Goal: Obtain resource: Download file/media

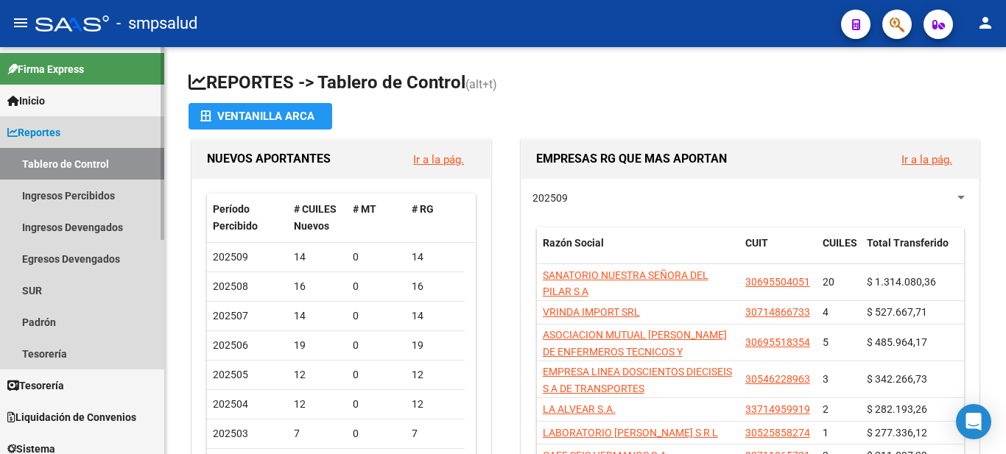
click at [46, 135] on span "Reportes" at bounding box center [33, 132] width 53 height 16
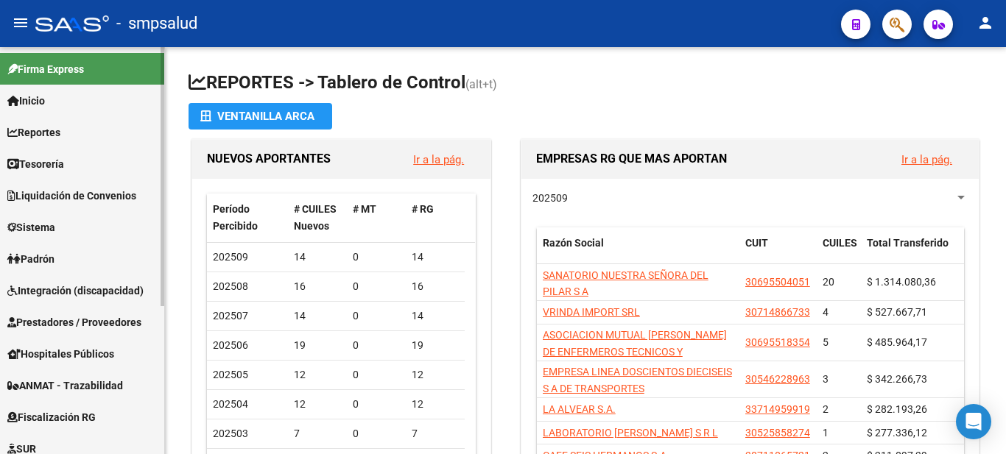
click at [46, 135] on span "Reportes" at bounding box center [33, 132] width 53 height 16
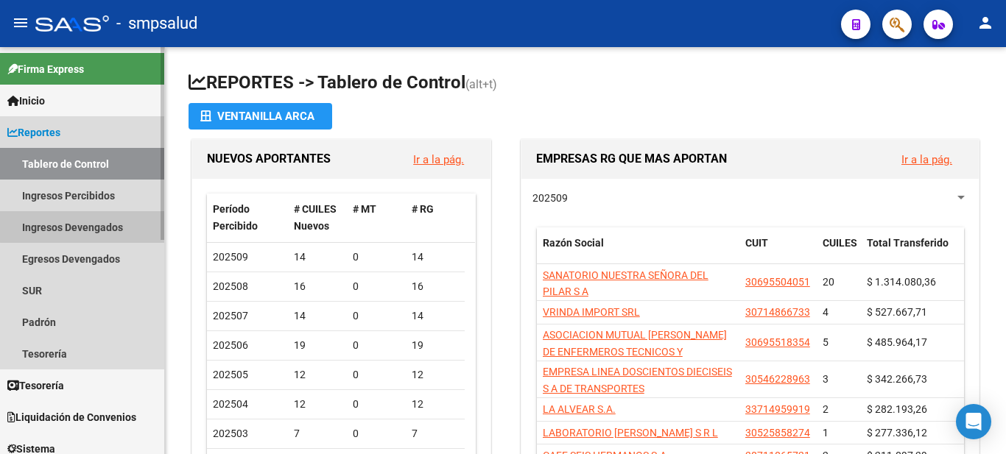
click at [83, 227] on link "Ingresos Devengados" at bounding box center [82, 227] width 164 height 32
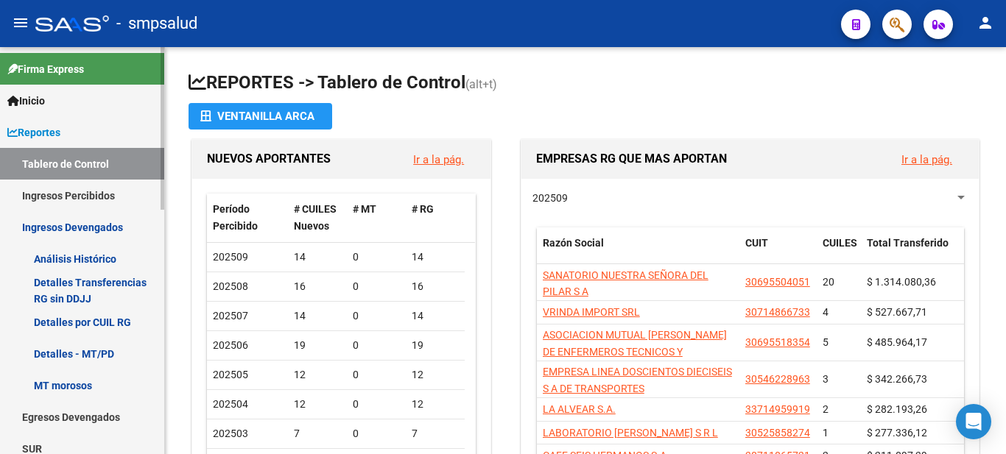
click at [84, 261] on link "Análisis Histórico" at bounding box center [82, 259] width 164 height 32
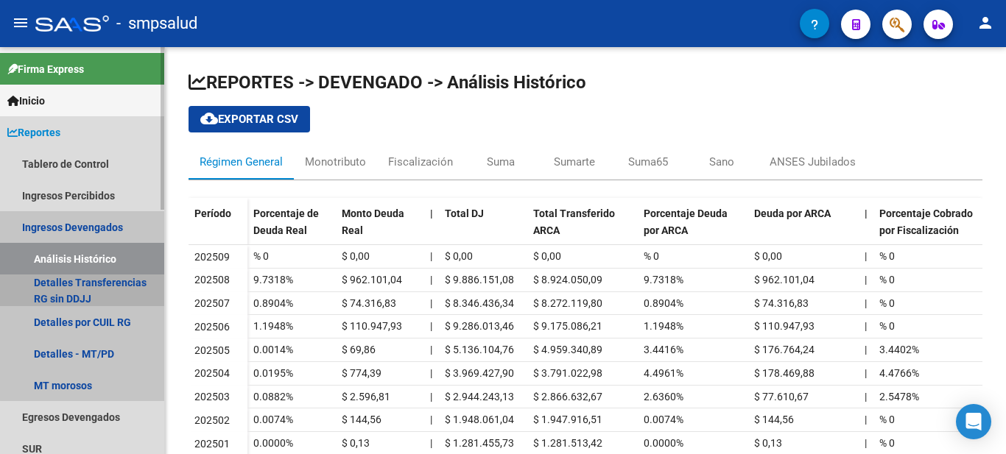
click at [105, 283] on link "Detalles Transferencias RG sin DDJJ" at bounding box center [82, 291] width 164 height 32
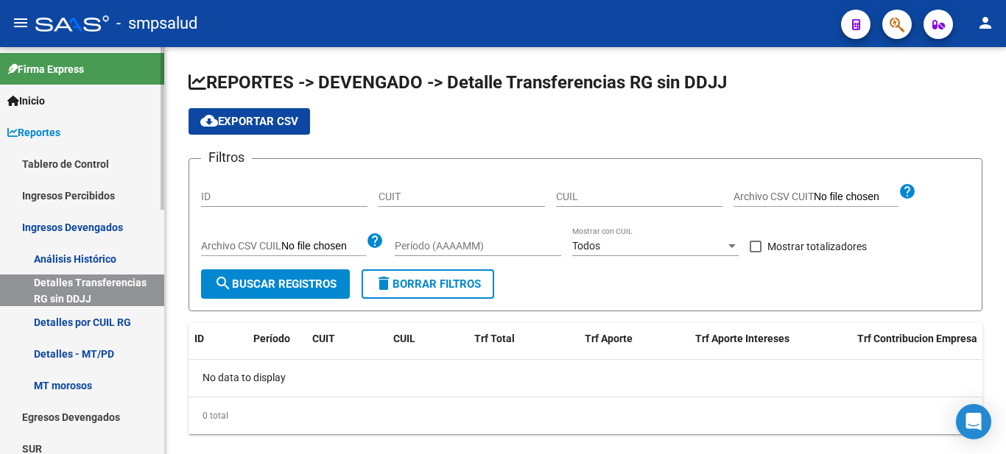
click at [57, 317] on link "Detalles por CUIL RG" at bounding box center [82, 322] width 164 height 32
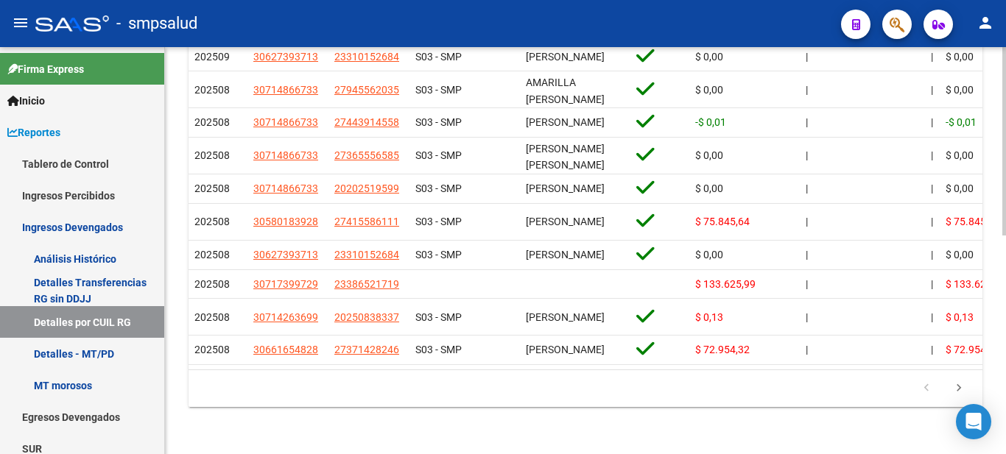
scroll to position [472, 0]
click at [997, 278] on div "REPORTES -> DEVENGADO -> Detalles por CUIL Régimen General cloud_download Expor…" at bounding box center [587, 40] width 845 height 828
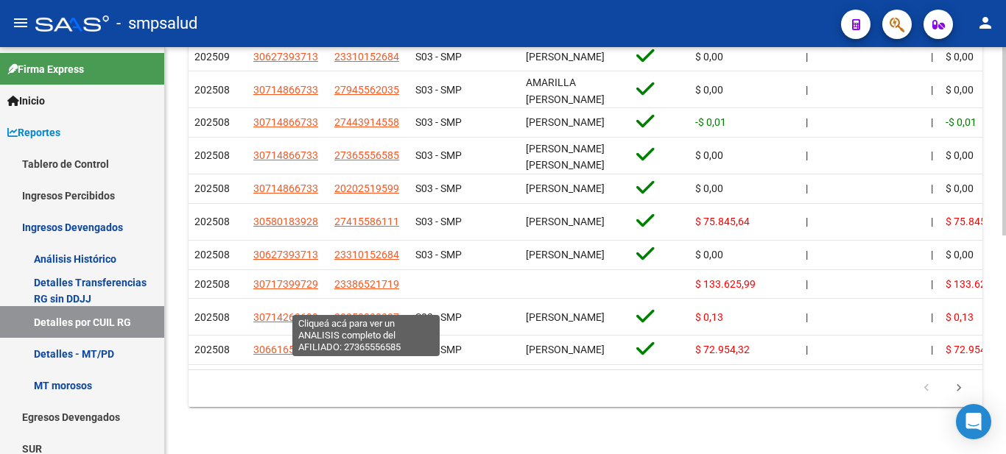
scroll to position [0, 0]
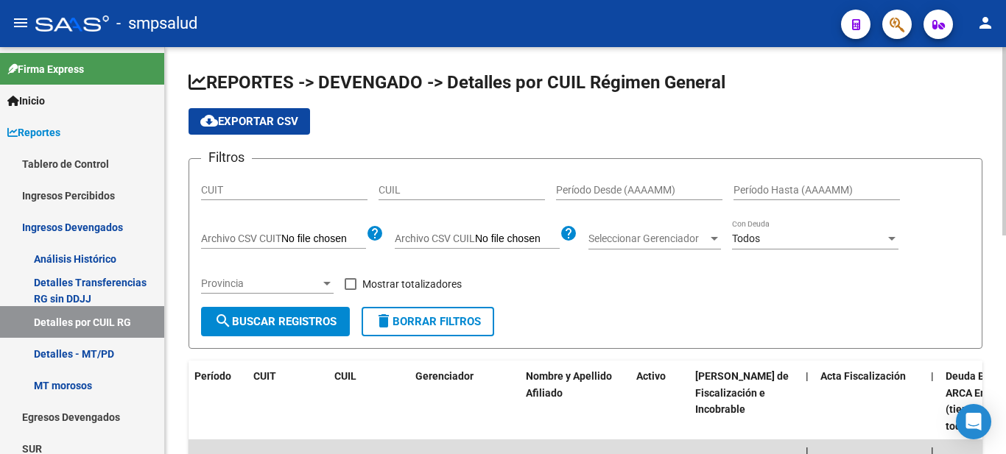
click at [247, 120] on span "cloud_download Exportar CSV" at bounding box center [249, 121] width 98 height 13
click at [81, 286] on link "Detalles Transferencias RG sin DDJJ" at bounding box center [82, 291] width 164 height 32
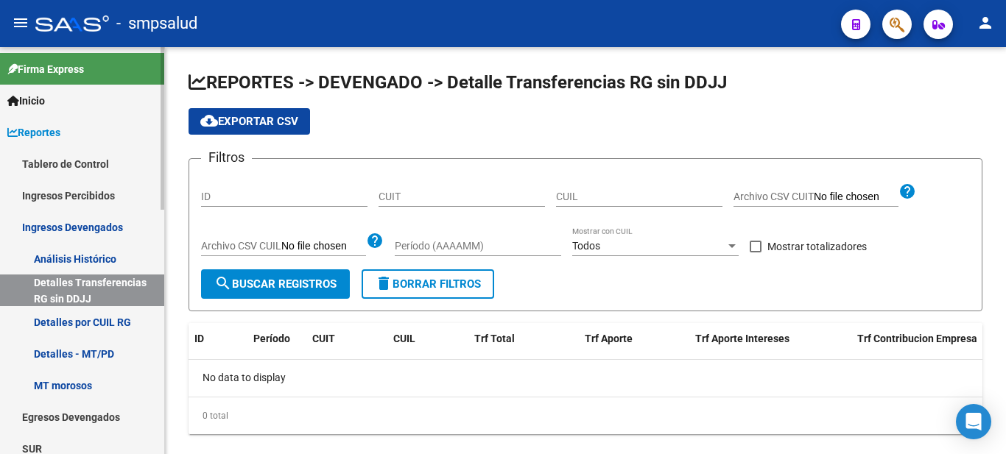
click at [82, 349] on link "Detalles - MT/PD" at bounding box center [82, 354] width 164 height 32
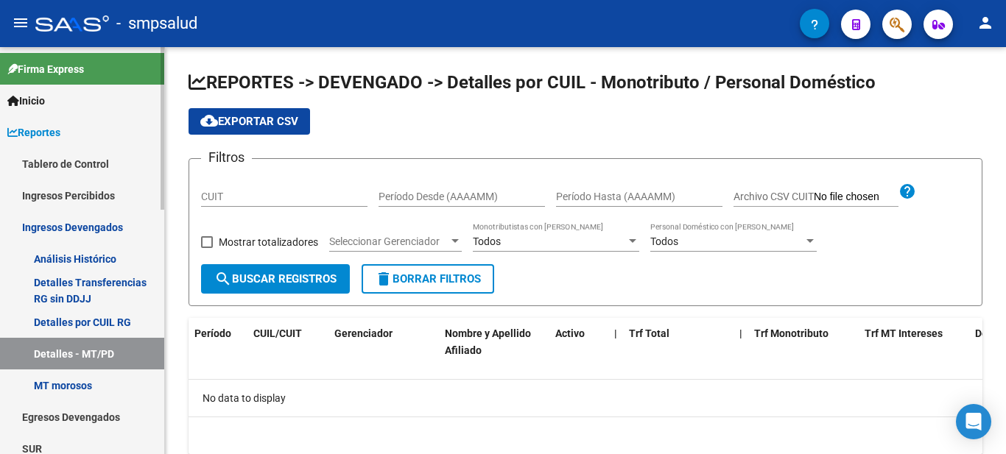
click at [177, 155] on mat-sidenav-container "Firma Express Inicio Calendario SSS Instructivos Contacto OS Reportes Tablero d…" at bounding box center [503, 250] width 1006 height 407
click at [71, 160] on link "Tablero de Control" at bounding box center [82, 164] width 164 height 32
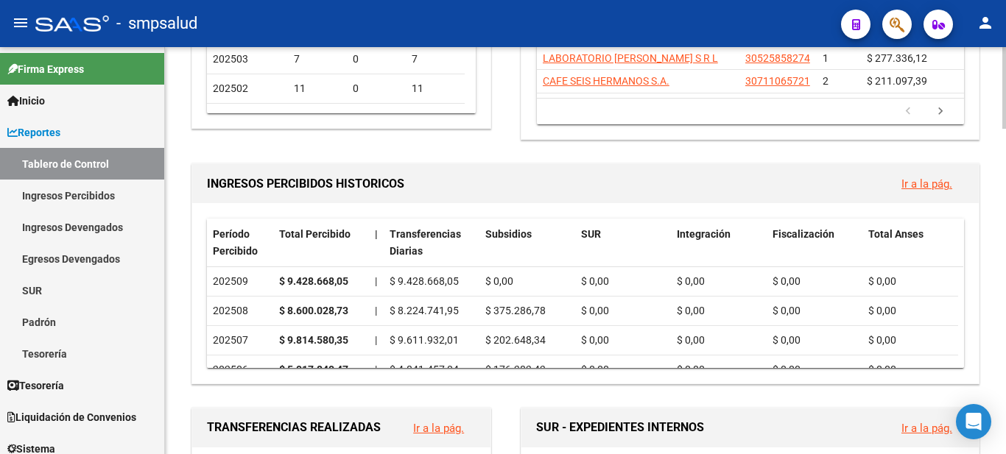
scroll to position [390, 0]
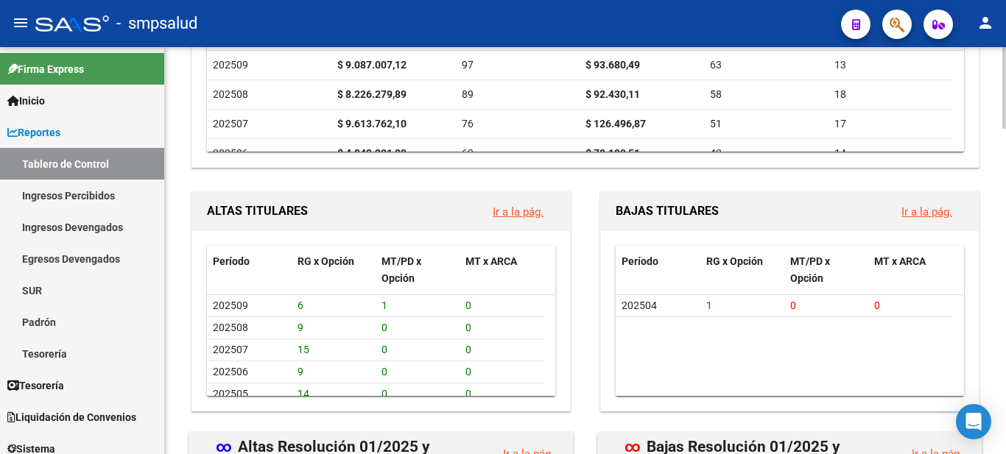
scroll to position [1223, 0]
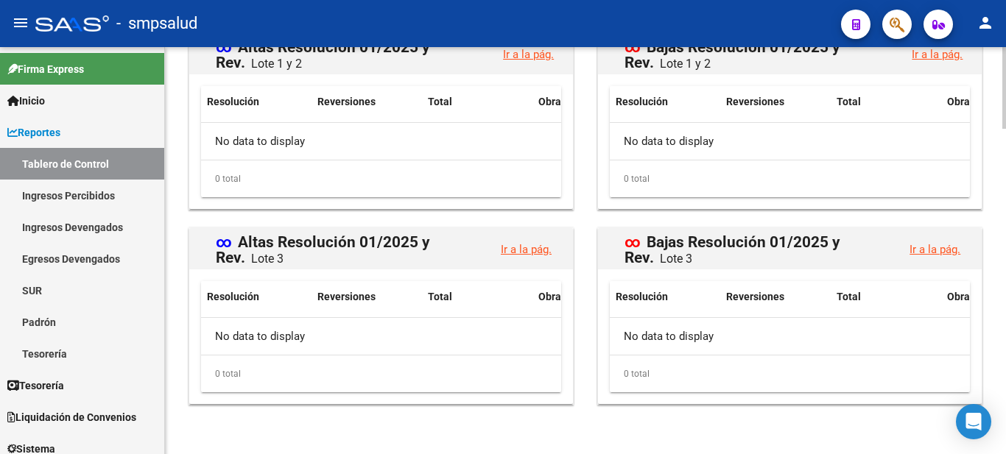
scroll to position [1624, 0]
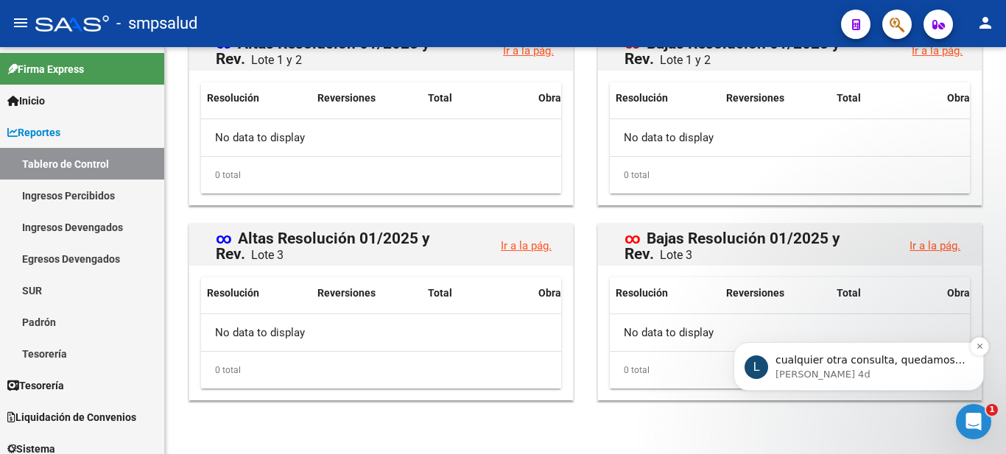
scroll to position [0, 0]
drag, startPoint x: 996, startPoint y: 400, endPoint x: 998, endPoint y: 288, distance: 112.0
click at [998, 311] on html "L cualquier otra consulta, quedamos a disposición! [PERSON_NAME] 4d" at bounding box center [858, 362] width 295 height 103
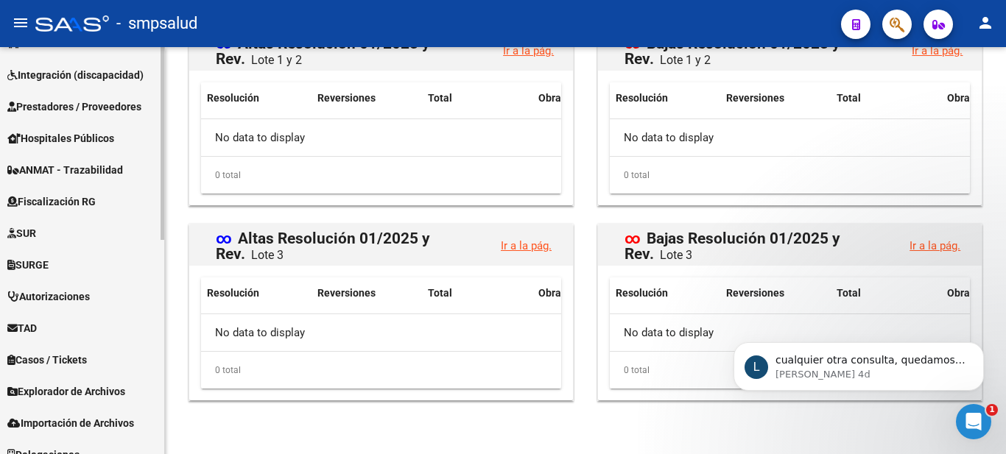
scroll to position [454, 0]
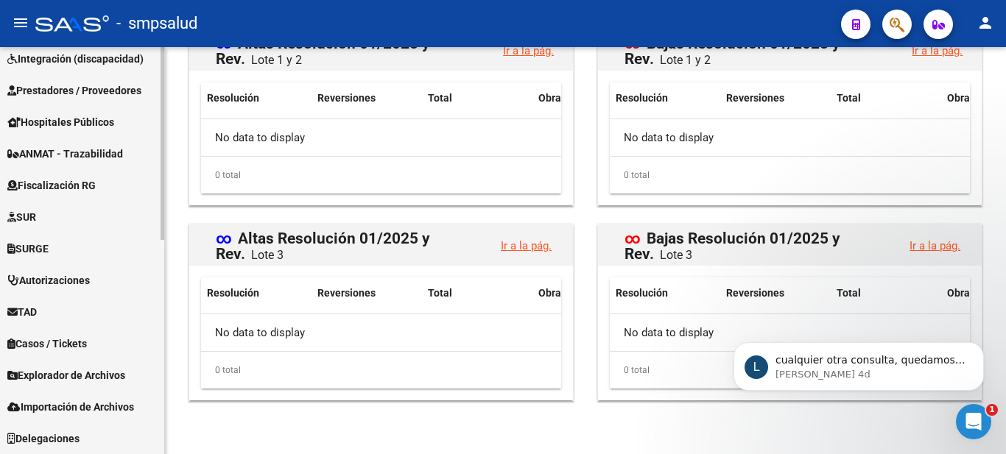
click at [145, 423] on div "Firma Express Inicio Calendario SSS Instructivos Contacto OS Reportes Tablero d…" at bounding box center [84, 24] width 168 height 861
click at [37, 306] on span "TAD" at bounding box center [21, 312] width 29 height 16
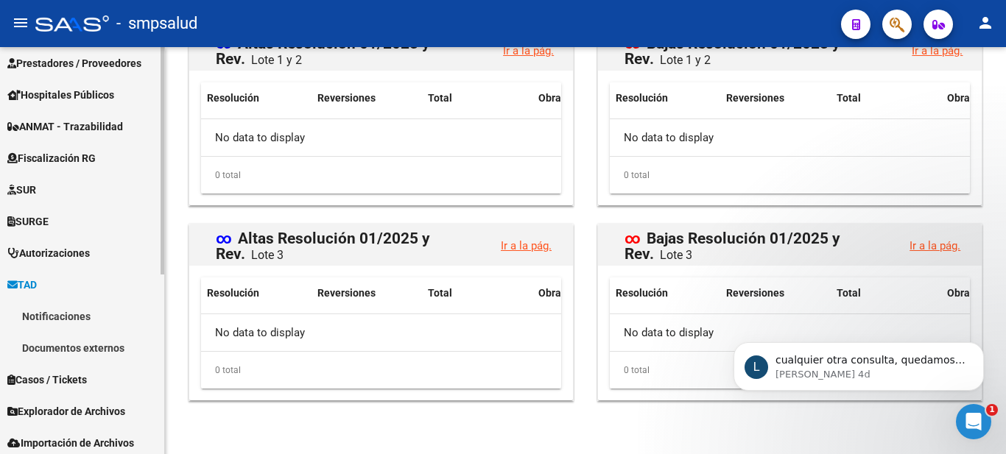
scroll to position [232, 0]
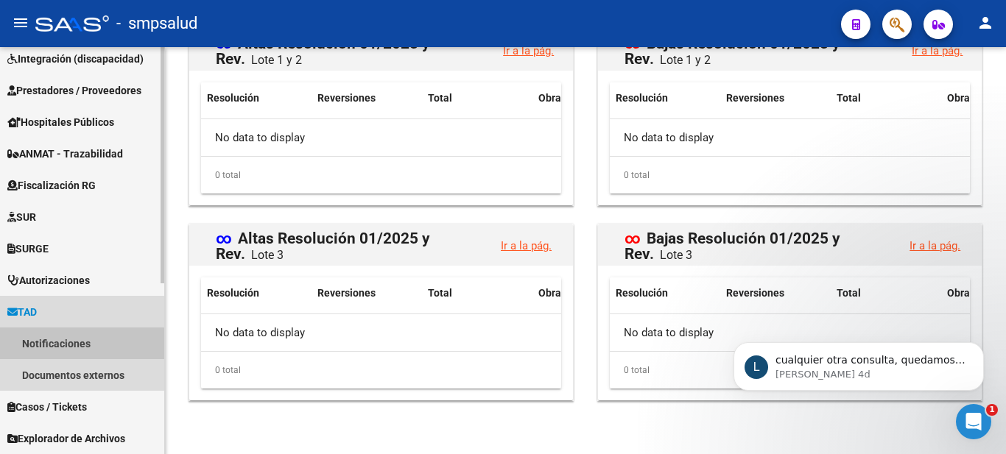
click at [70, 345] on link "Notificaciones" at bounding box center [82, 344] width 164 height 32
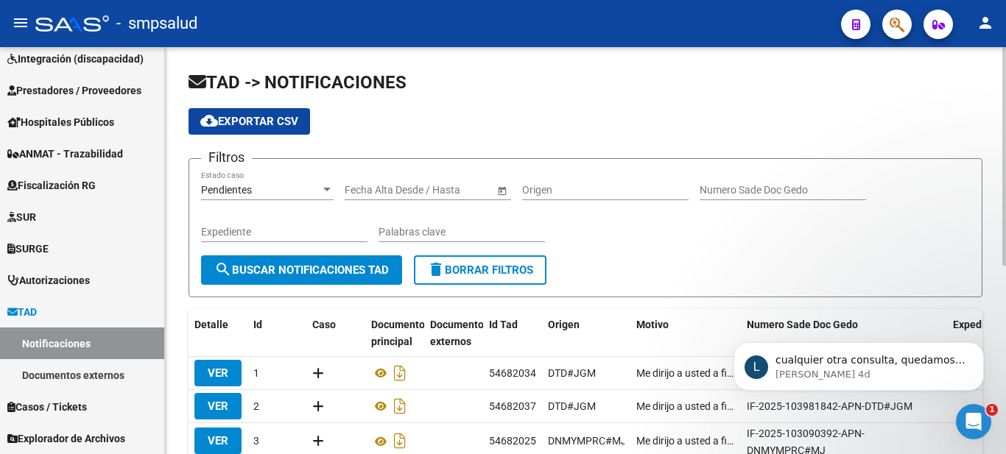
click at [915, 226] on div "Filtros Pendientes Estado caso Fecha inicio – Fecha fin Fecha Alta Desde / Hast…" at bounding box center [585, 213] width 769 height 85
click at [981, 348] on icon "Dismiss notification" at bounding box center [978, 346] width 5 height 5
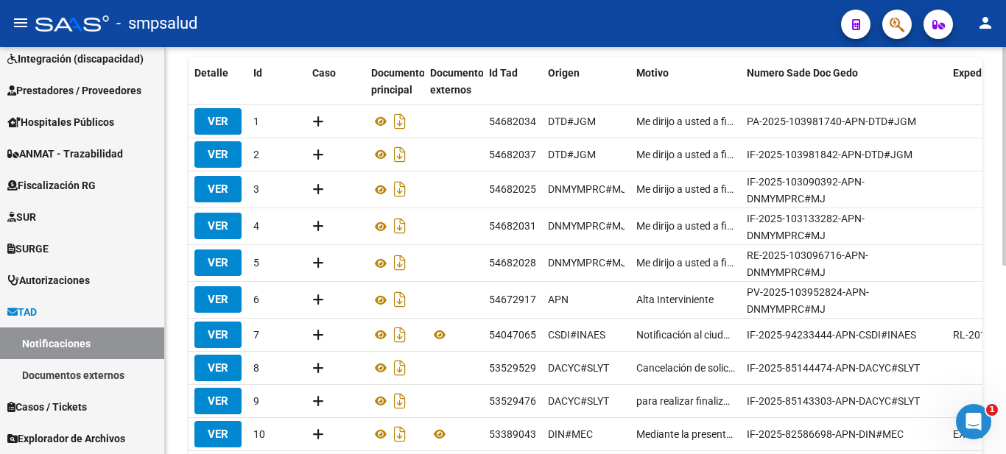
scroll to position [244, 0]
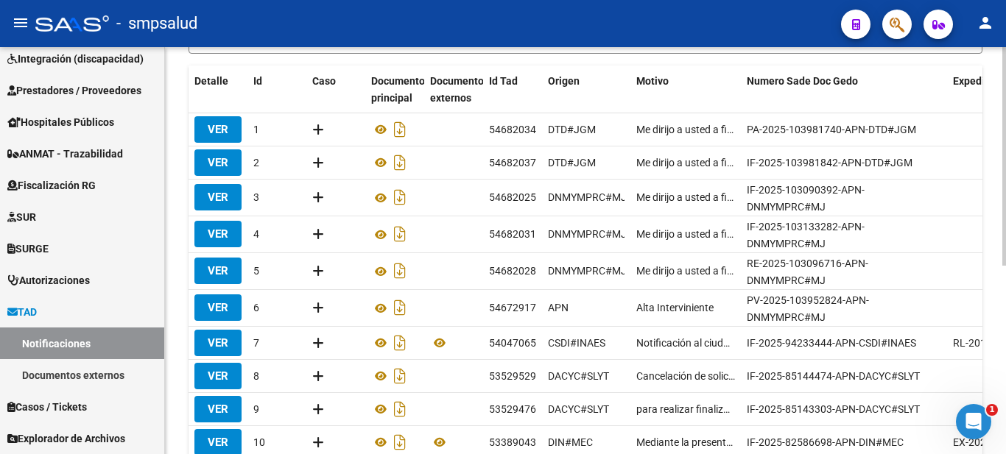
click at [984, 237] on div "TAD -> NOTIFICACIONES cloud_download Exportar CSV Filtros Pendientes Estado cas…" at bounding box center [587, 175] width 845 height 745
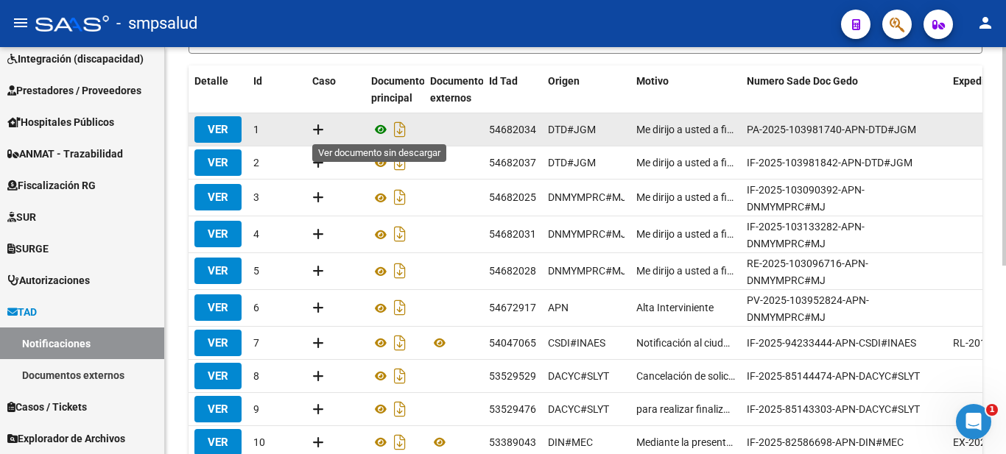
click at [378, 126] on icon at bounding box center [380, 130] width 19 height 18
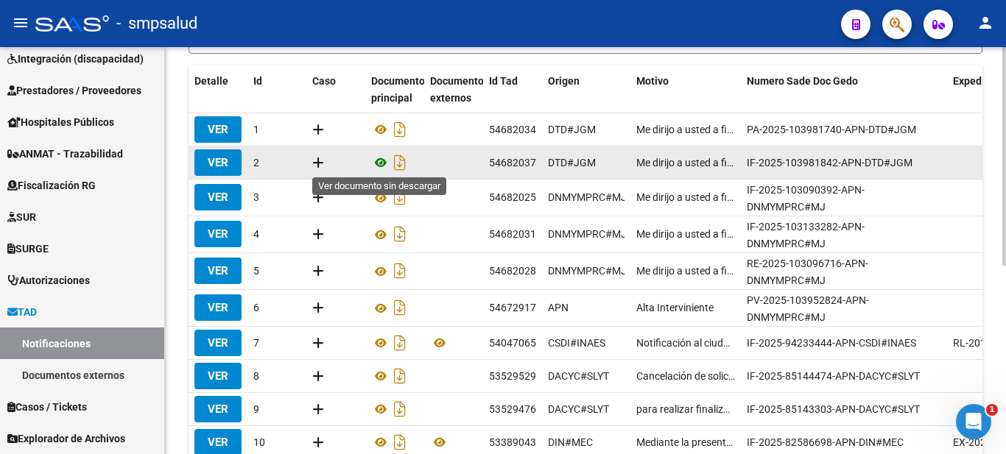
click at [383, 161] on icon at bounding box center [380, 163] width 19 height 18
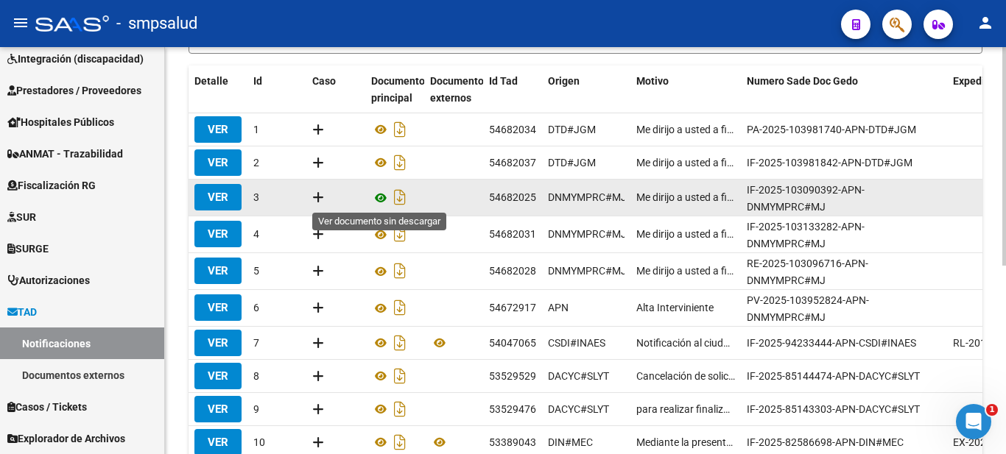
click at [379, 198] on icon at bounding box center [380, 198] width 19 height 18
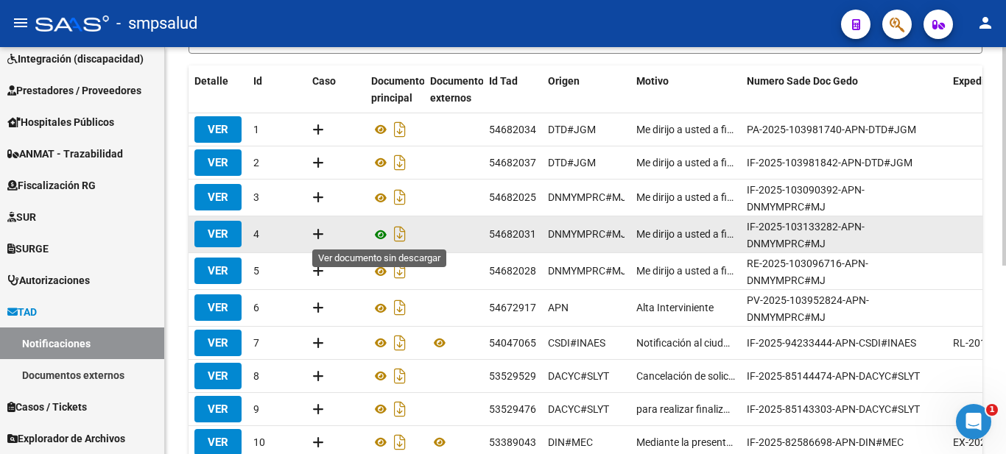
click at [383, 230] on icon at bounding box center [380, 235] width 19 height 18
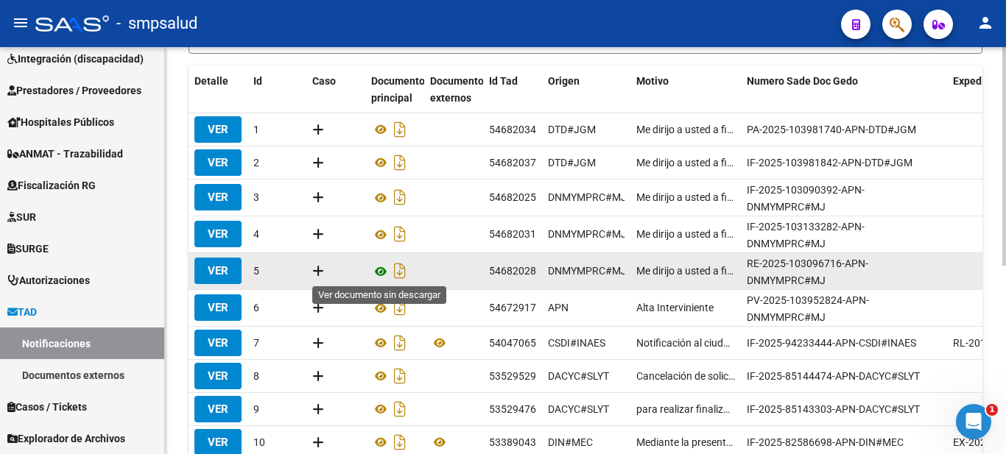
click at [377, 272] on icon at bounding box center [380, 272] width 19 height 18
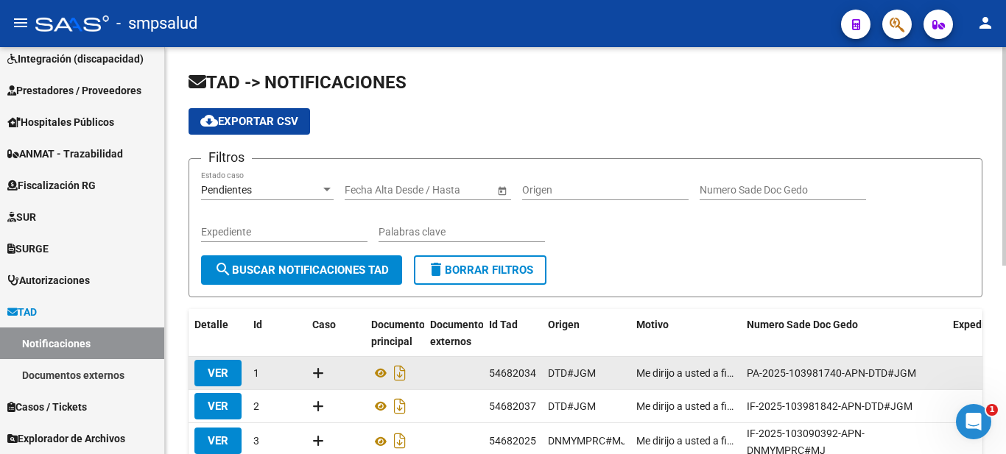
scroll to position [350, 0]
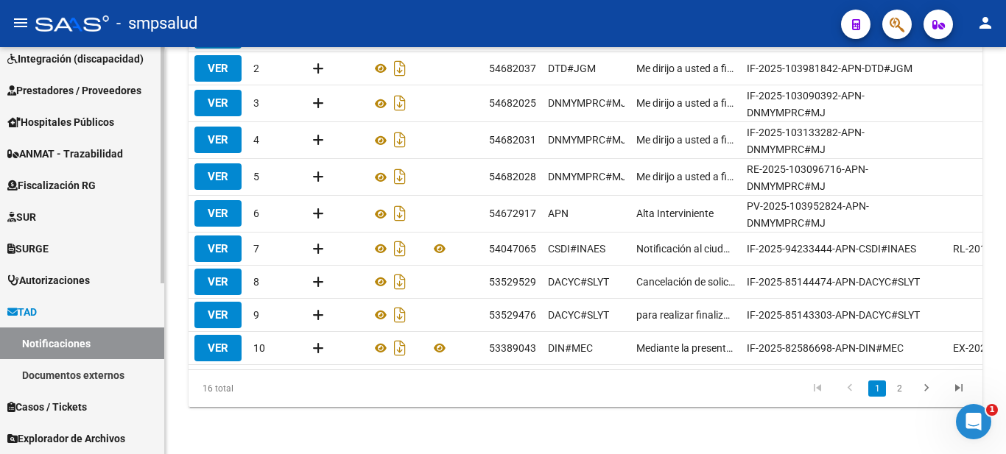
click at [30, 374] on link "Documentos externos" at bounding box center [82, 375] width 164 height 32
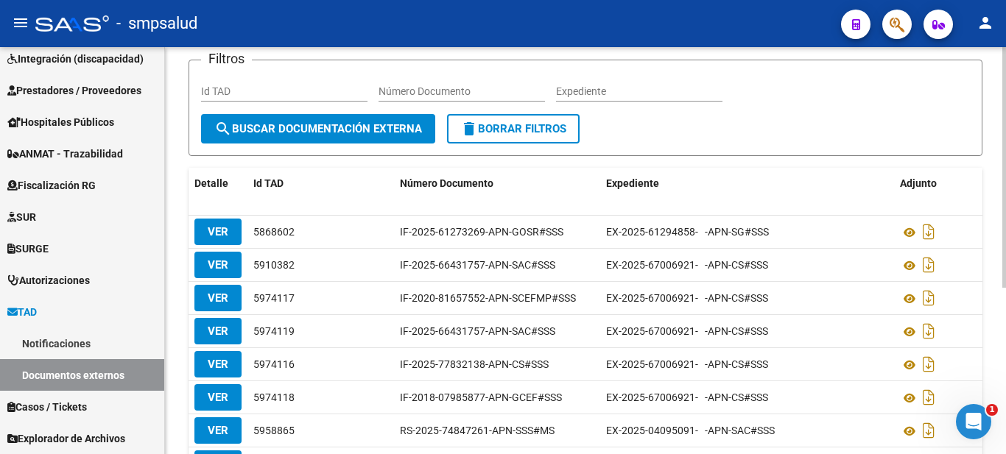
scroll to position [97, 0]
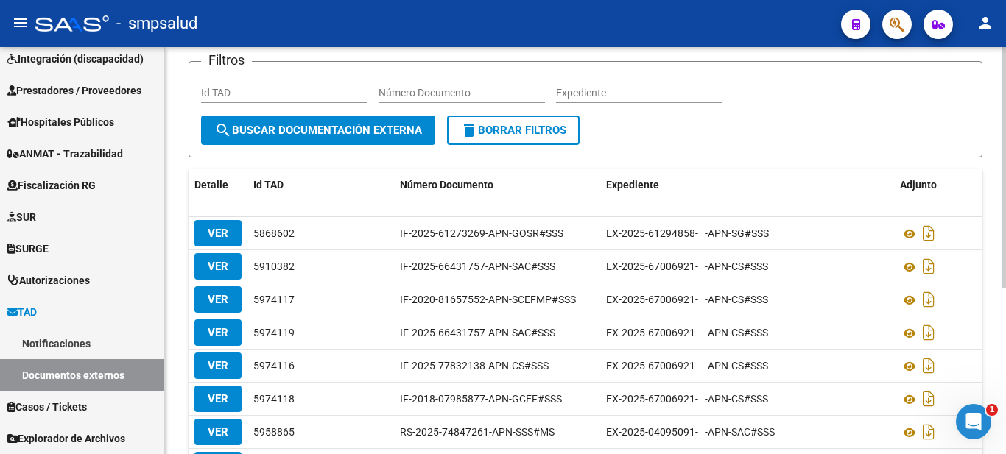
click at [1005, 250] on div at bounding box center [1004, 225] width 4 height 241
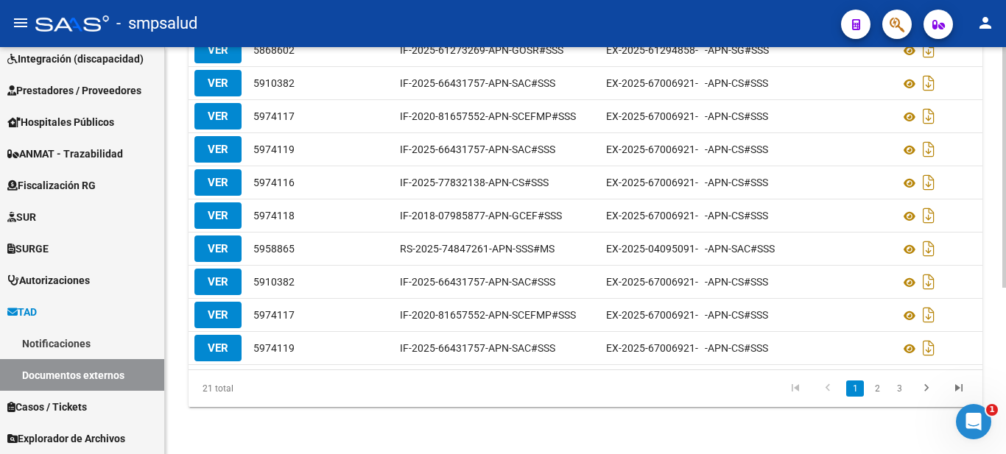
scroll to position [0, 0]
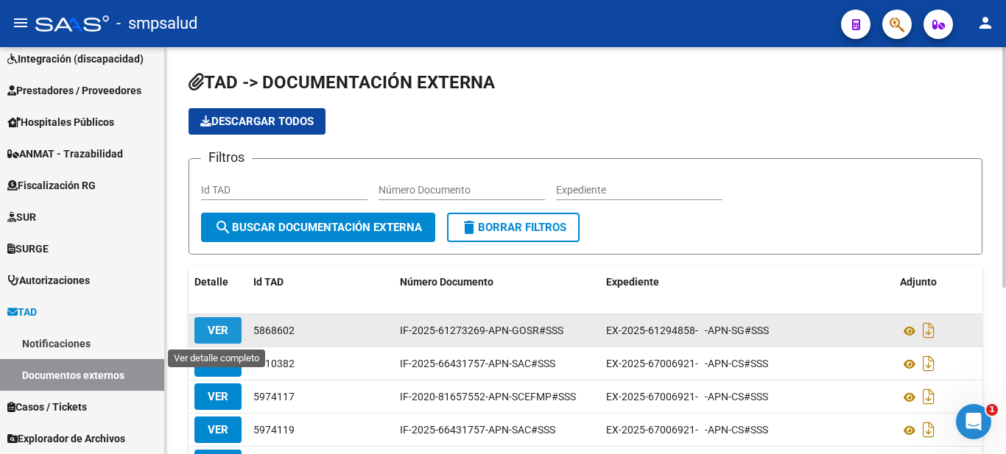
click at [224, 334] on span "VER" at bounding box center [218, 330] width 21 height 13
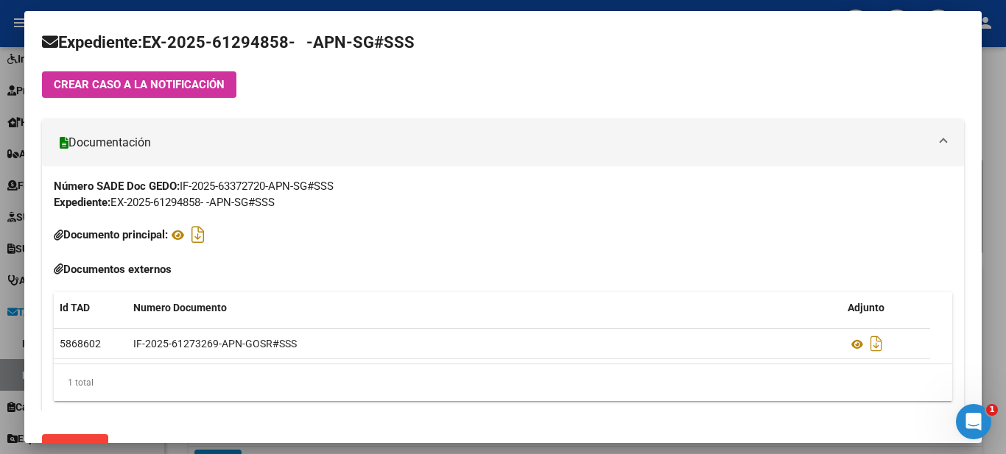
scroll to position [272, 0]
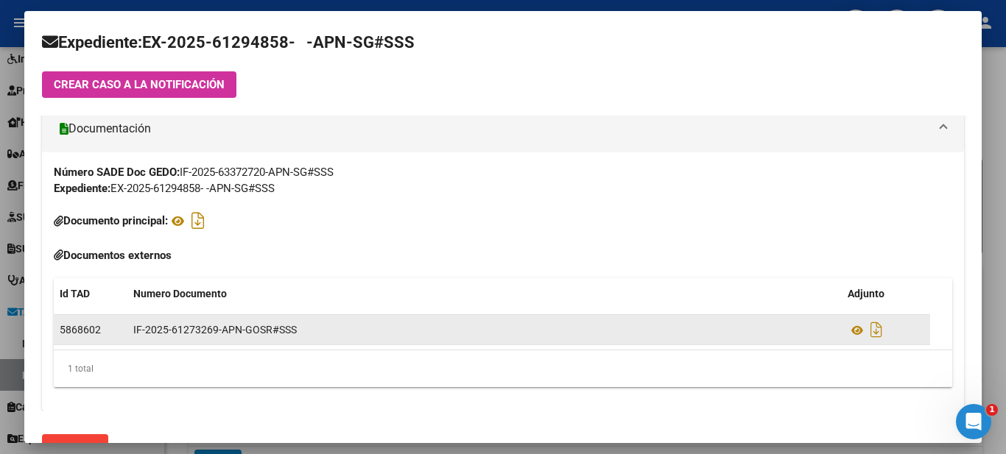
click at [901, 324] on div at bounding box center [886, 330] width 77 height 24
click at [857, 326] on icon at bounding box center [857, 331] width 19 height 18
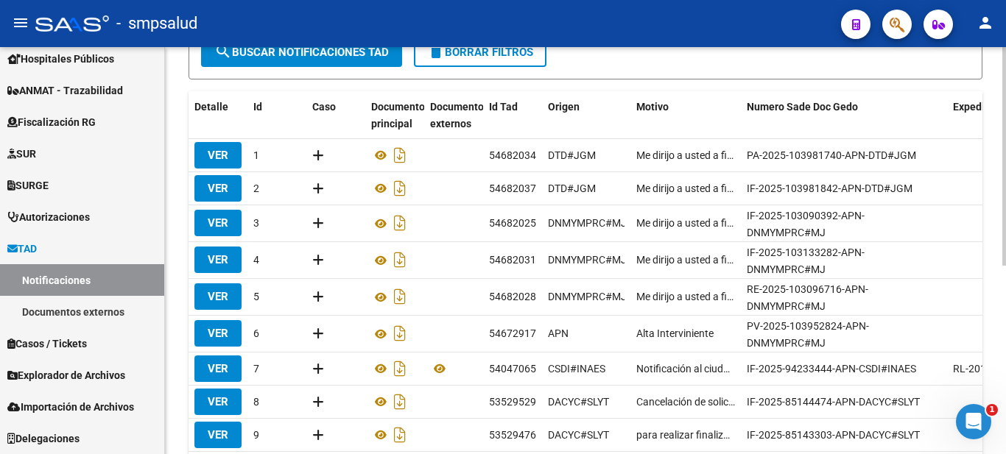
scroll to position [221, 0]
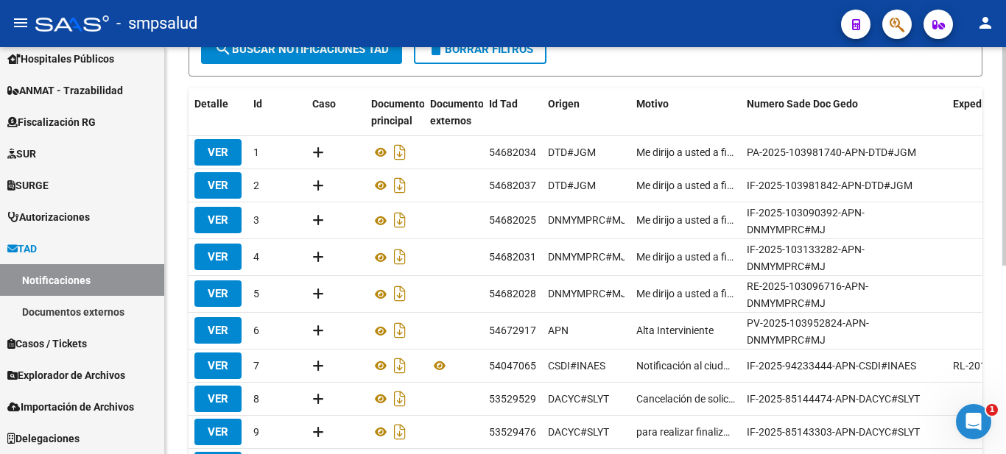
click at [980, 225] on div "TAD -> NOTIFICACIONES cloud_download Exportar CSV Filtros Pendientes Estado cas…" at bounding box center [587, 198] width 845 height 745
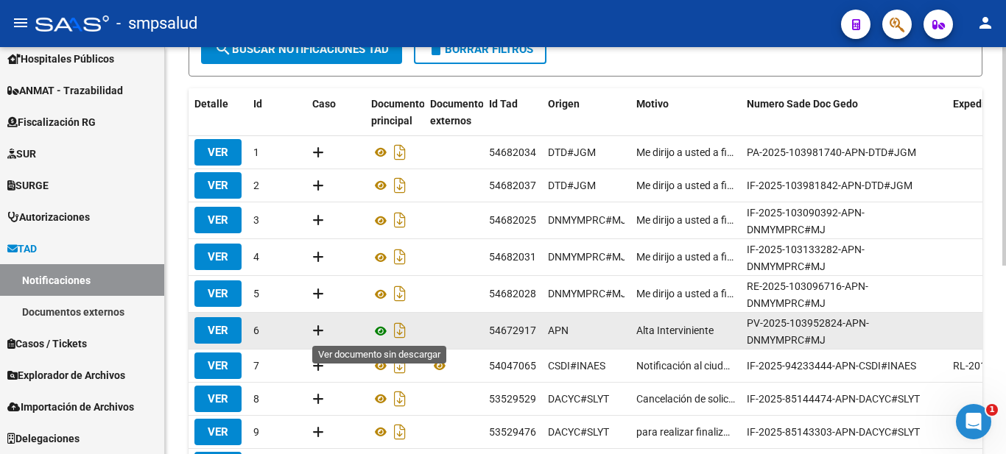
click at [381, 331] on icon at bounding box center [380, 332] width 19 height 18
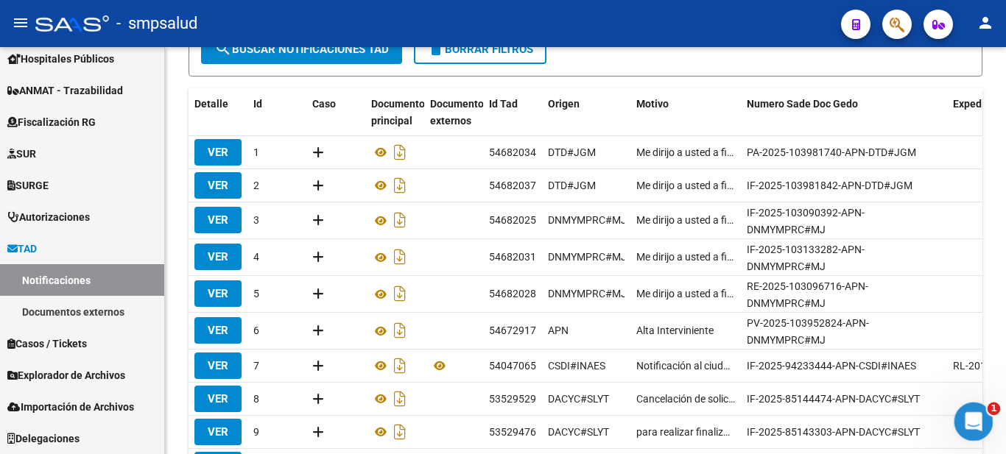
click at [959, 425] on div "Abrir Intercom Messenger" at bounding box center [971, 419] width 49 height 49
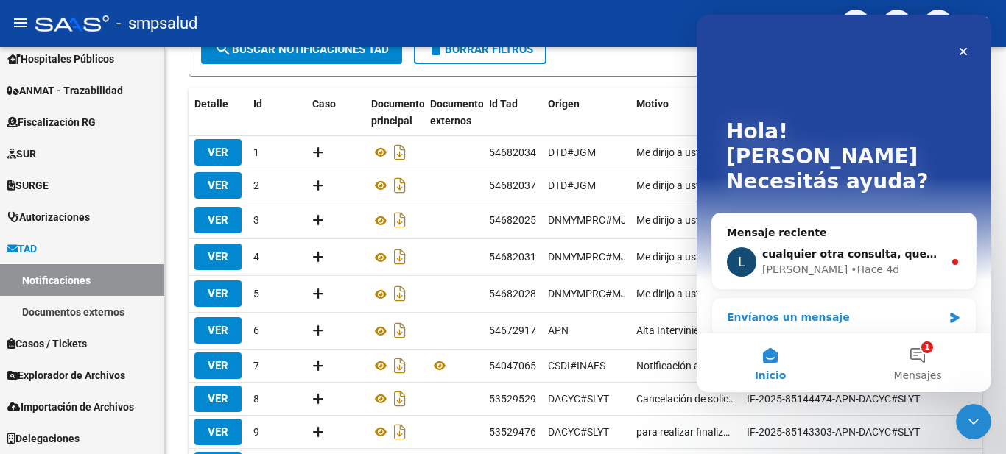
scroll to position [0, 0]
click at [960, 51] on icon "Cerrar" at bounding box center [963, 52] width 12 height 12
